Goal: Task Accomplishment & Management: Manage account settings

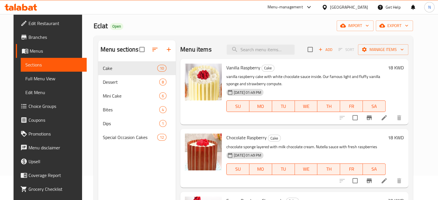
scroll to position [23, 0]
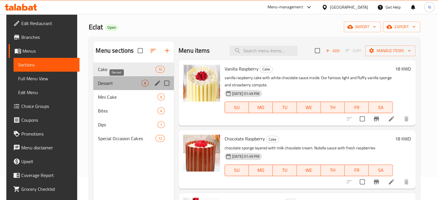
click at [105, 84] on span "Dessert" at bounding box center [119, 83] width 43 height 7
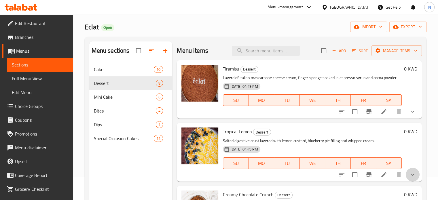
click at [407, 170] on button "show more" at bounding box center [413, 175] width 14 height 14
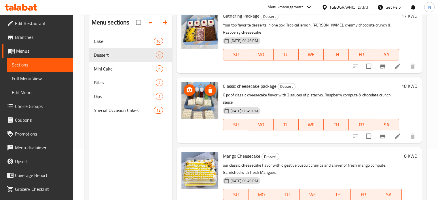
scroll to position [53, 0]
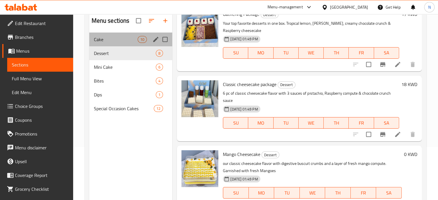
click at [107, 44] on div "Cake 10" at bounding box center [130, 40] width 83 height 14
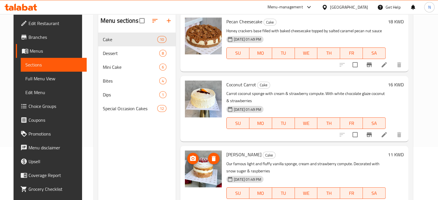
scroll to position [81, 0]
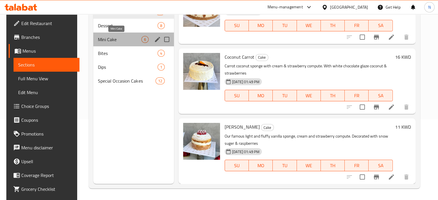
click at [106, 41] on span "Mini Cake" at bounding box center [119, 39] width 43 height 7
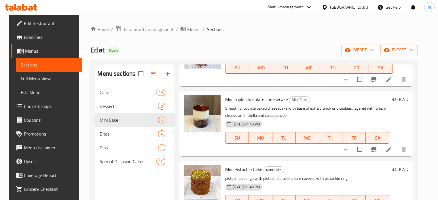
scroll to position [126, 0]
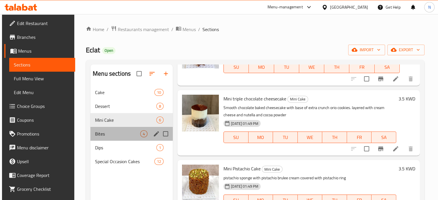
click at [106, 129] on div "Bites 4" at bounding box center [131, 134] width 82 height 14
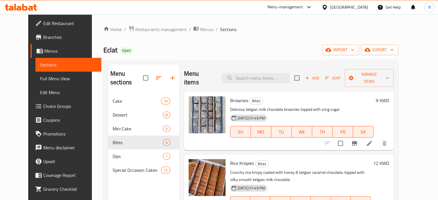
scroll to position [73, 0]
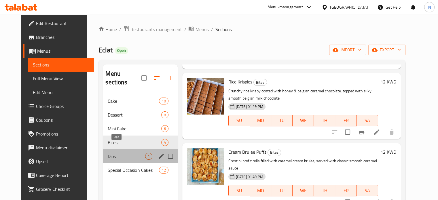
click at [108, 153] on span "Dips" at bounding box center [126, 156] width 37 height 7
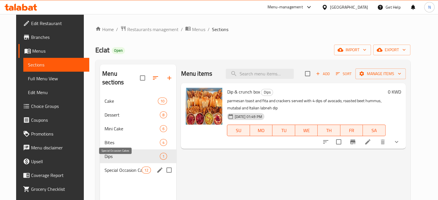
click at [105, 167] on span "Special Occasion Cakes" at bounding box center [123, 170] width 37 height 7
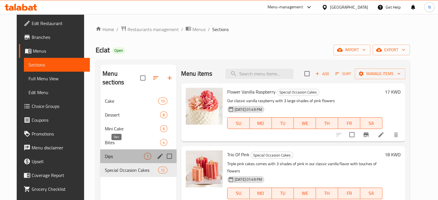
click at [105, 153] on span "Dips" at bounding box center [124, 156] width 39 height 7
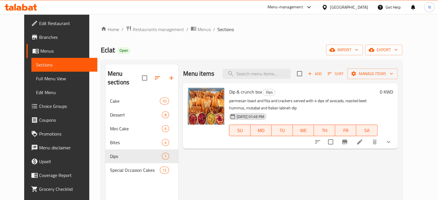
click at [229, 40] on div "Home / Restaurants management / Menus / Sections Eclat Open import export Menu …" at bounding box center [252, 148] width 302 height 244
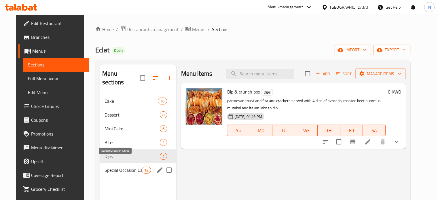
click at [118, 167] on span "Special Occasion Cakes" at bounding box center [123, 170] width 37 height 7
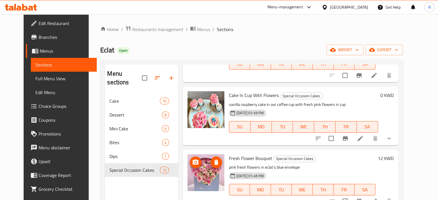
scroll to position [452, 0]
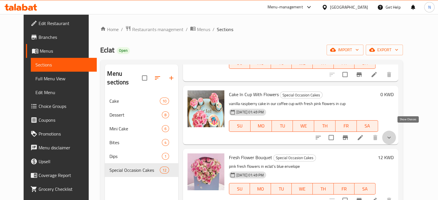
click at [393, 134] on icon "show more" at bounding box center [389, 137] width 7 height 7
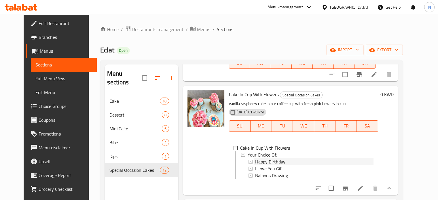
click at [293, 158] on div "Happy Birthday" at bounding box center [314, 161] width 118 height 7
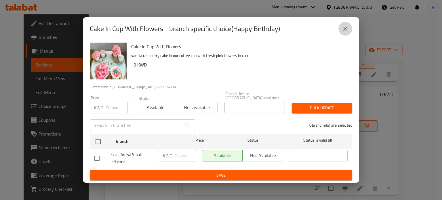
click at [349, 32] on button "close" at bounding box center [346, 29] width 14 height 14
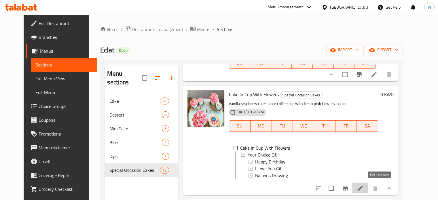
click at [364, 185] on icon at bounding box center [360, 188] width 7 height 7
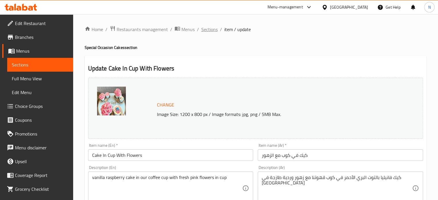
click at [210, 31] on span "Sections" at bounding box center [209, 29] width 16 height 7
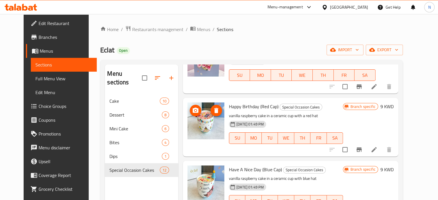
scroll to position [576, 0]
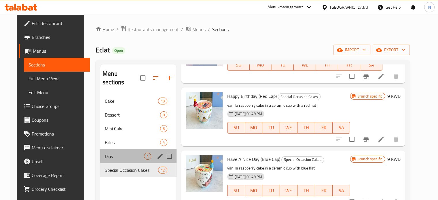
click at [100, 153] on div "Dips 1" at bounding box center [138, 156] width 76 height 14
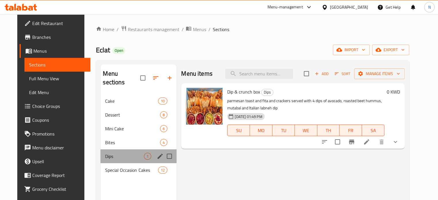
click at [103, 149] on div "Dips 1" at bounding box center [139, 156] width 76 height 14
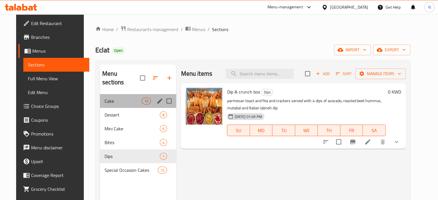
click at [109, 94] on div "Cake 10" at bounding box center [138, 101] width 76 height 14
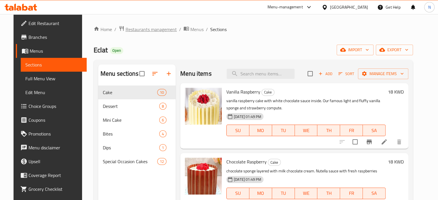
click at [130, 32] on span "Restaurants management" at bounding box center [151, 29] width 51 height 7
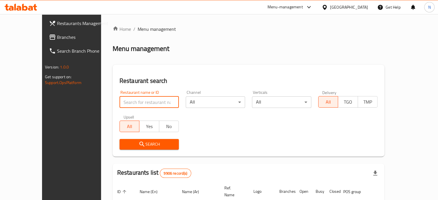
click at [139, 106] on input "search" at bounding box center [149, 102] width 59 height 12
type input "albal"
click button "Search" at bounding box center [149, 144] width 59 height 11
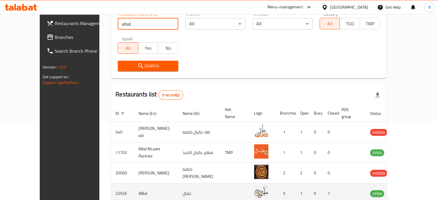
scroll to position [79, 0]
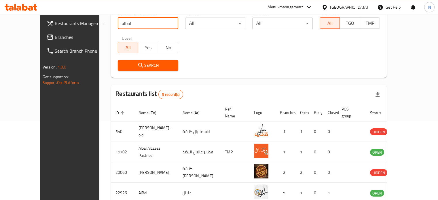
click at [55, 25] on span "Restaurants Management" at bounding box center [82, 23] width 54 height 7
